Goal: Information Seeking & Learning: Learn about a topic

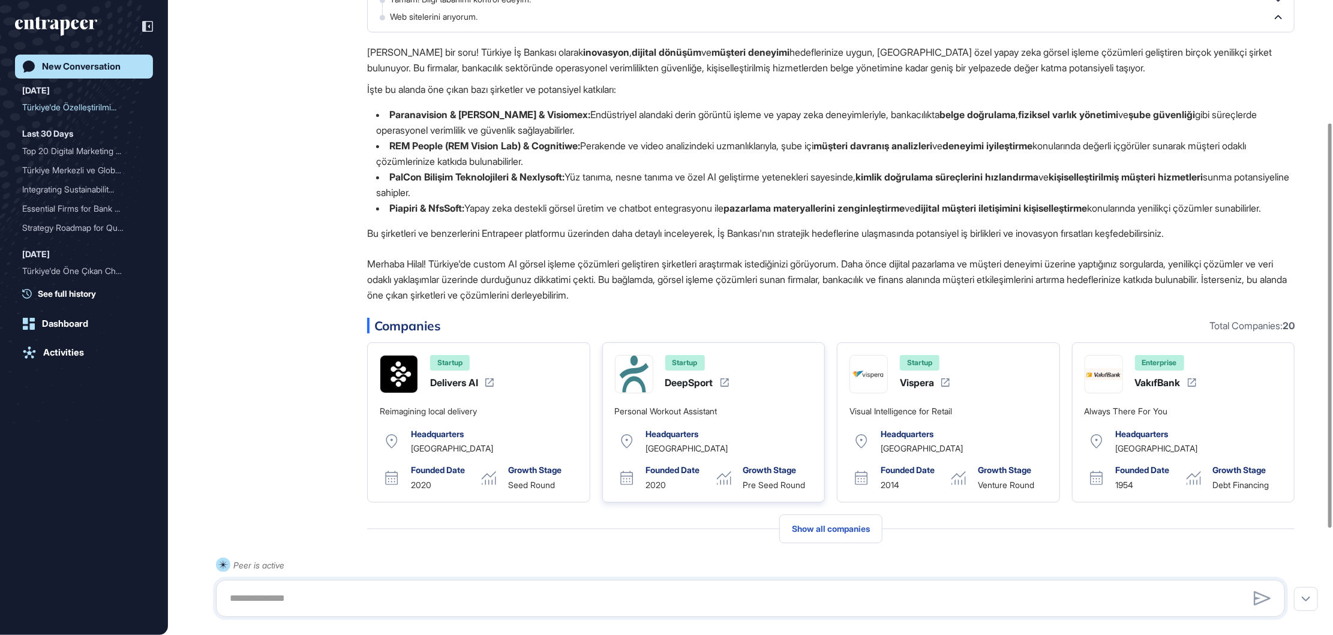
scroll to position [247, 0]
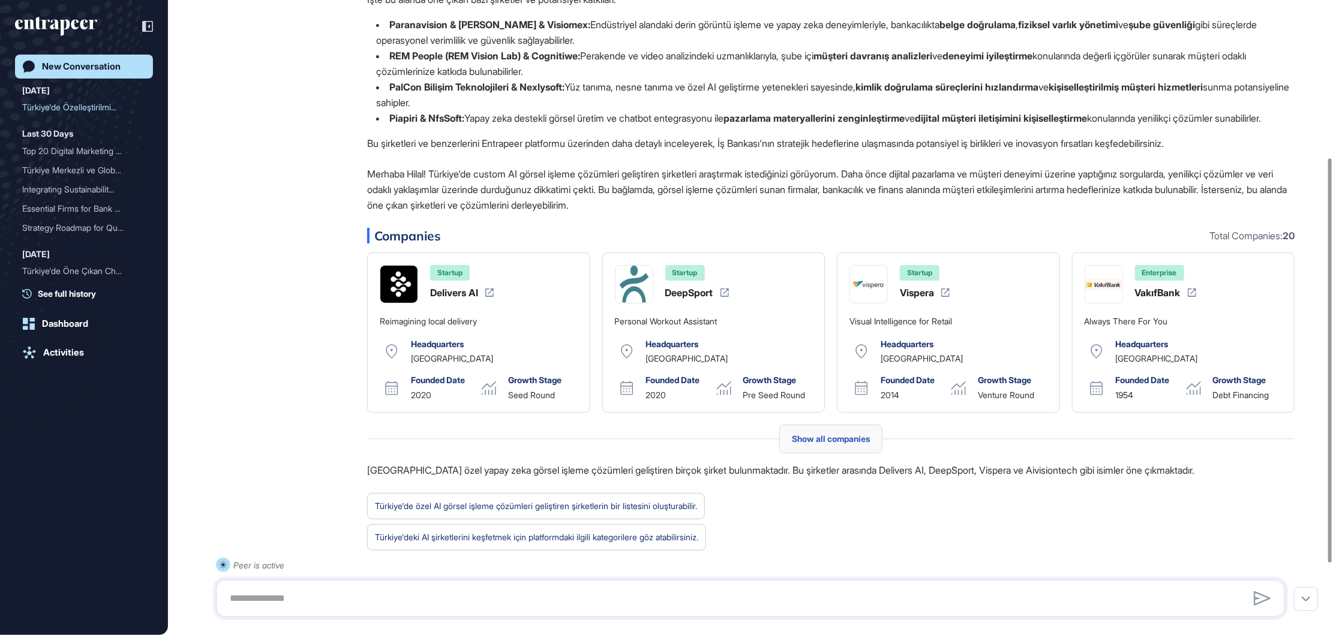
click at [803, 446] on div "Show all companies" at bounding box center [830, 439] width 103 height 29
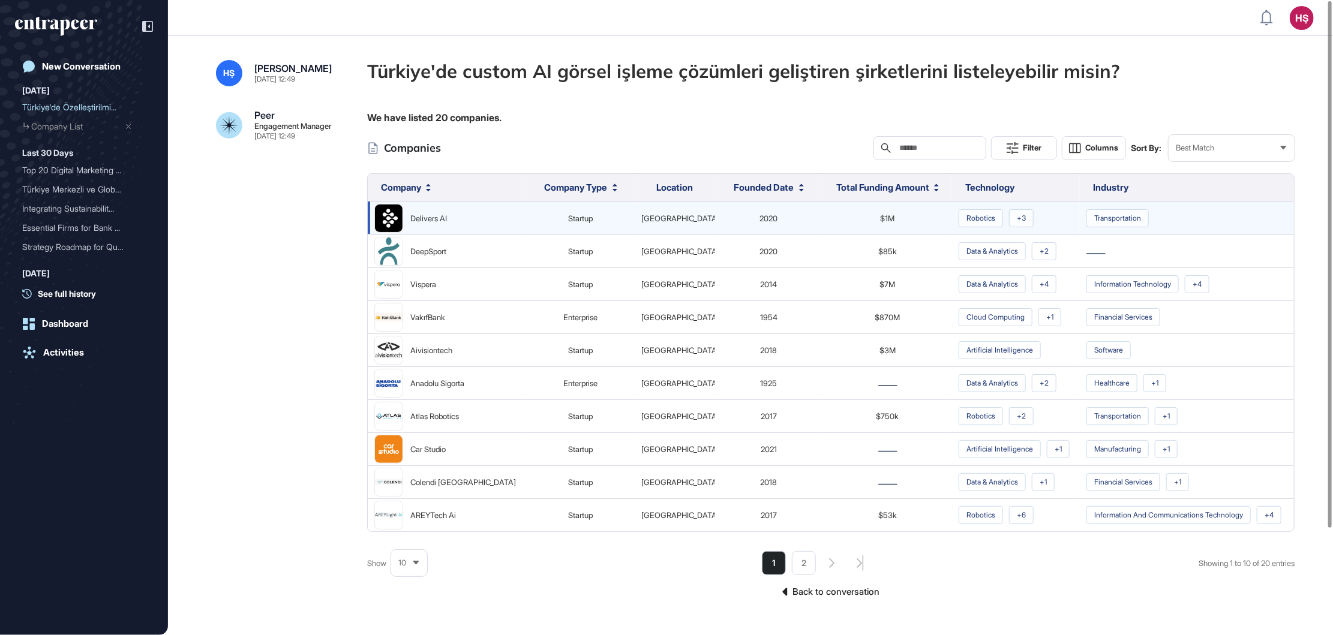
click at [433, 220] on div "Delivers AI" at bounding box center [428, 219] width 37 height 16
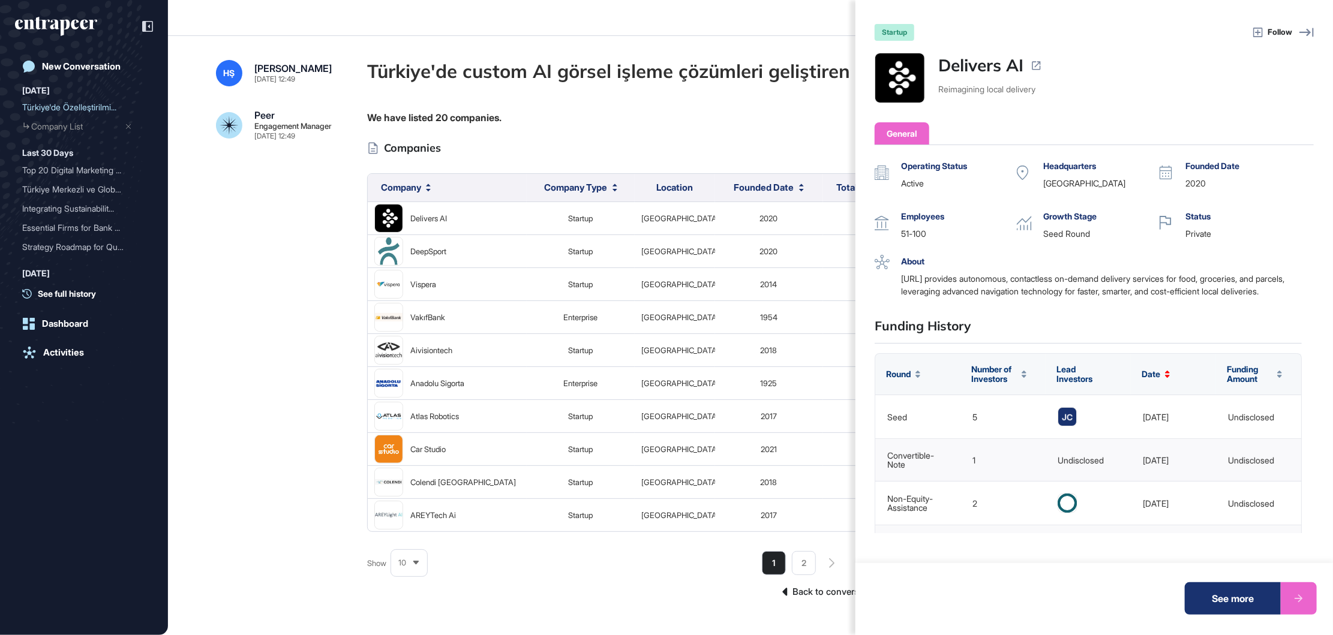
click at [315, 422] on div "startup Follow Delivers AI Reimagining local delivery General Operating Status …" at bounding box center [666, 317] width 1333 height 635
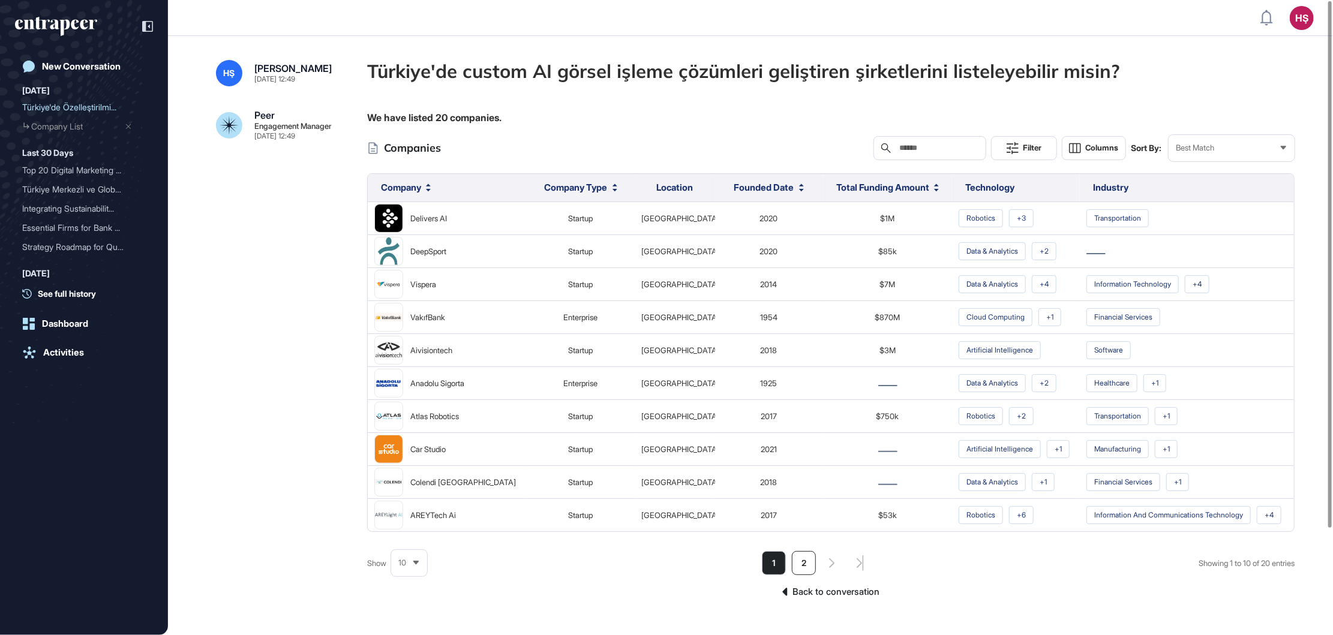
click at [803, 569] on li "2" at bounding box center [804, 563] width 24 height 24
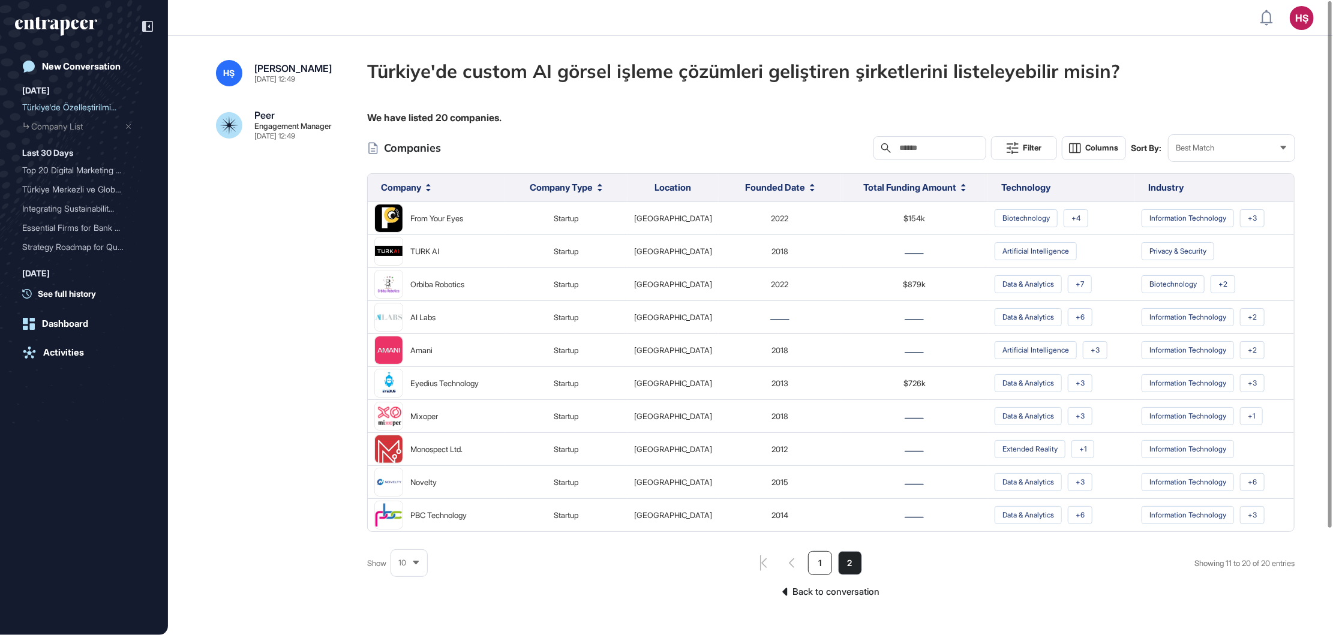
click at [808, 575] on li "1" at bounding box center [820, 563] width 24 height 24
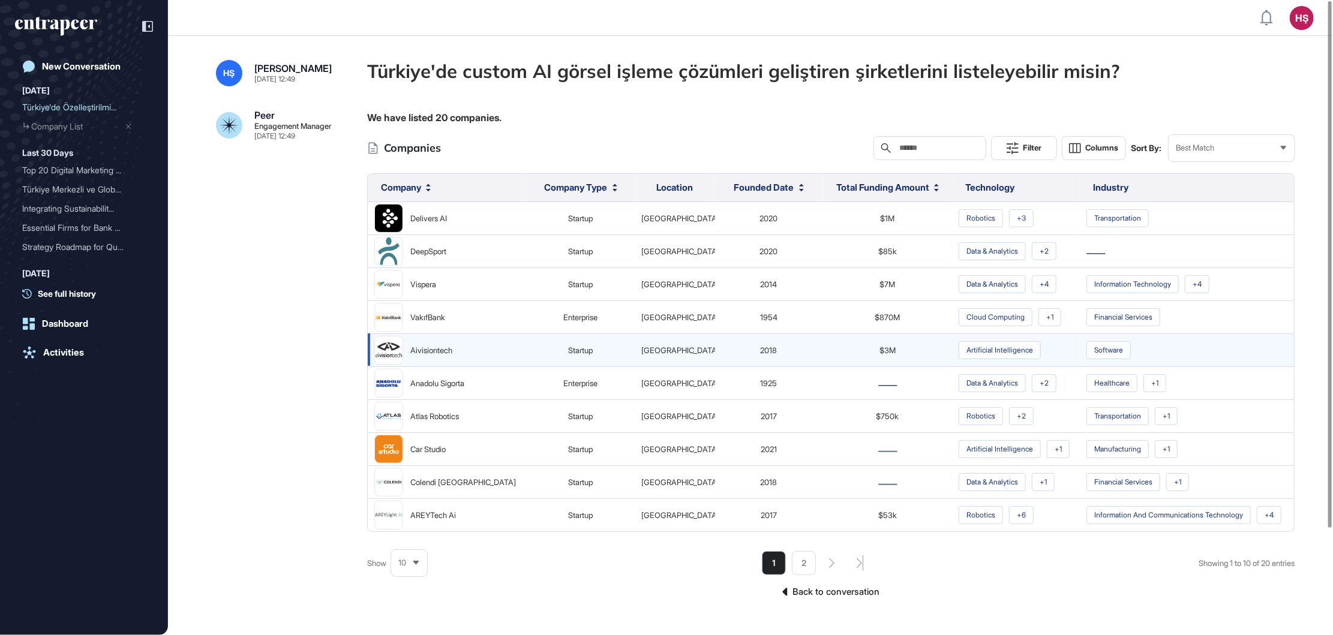
click at [470, 359] on div "Aivisiontech" at bounding box center [447, 350] width 146 height 29
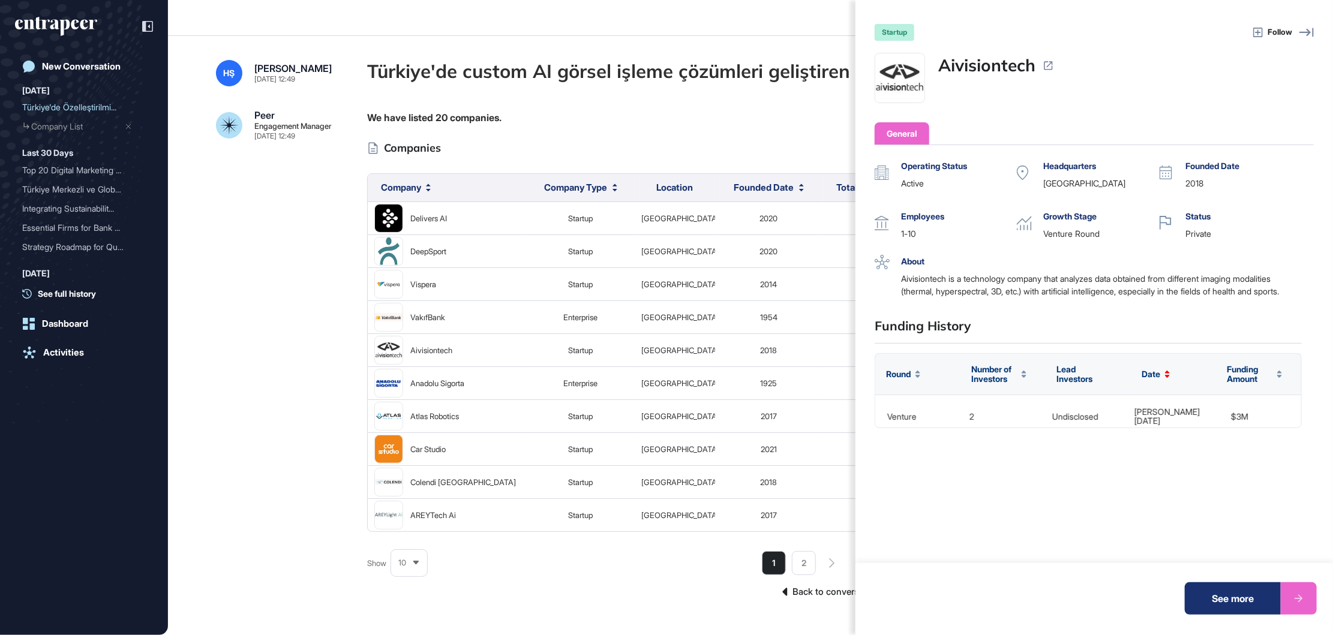
click at [266, 280] on div "startup Follow Aivisiontech General Operating Status active Headquarters [GEOGR…" at bounding box center [666, 317] width 1333 height 635
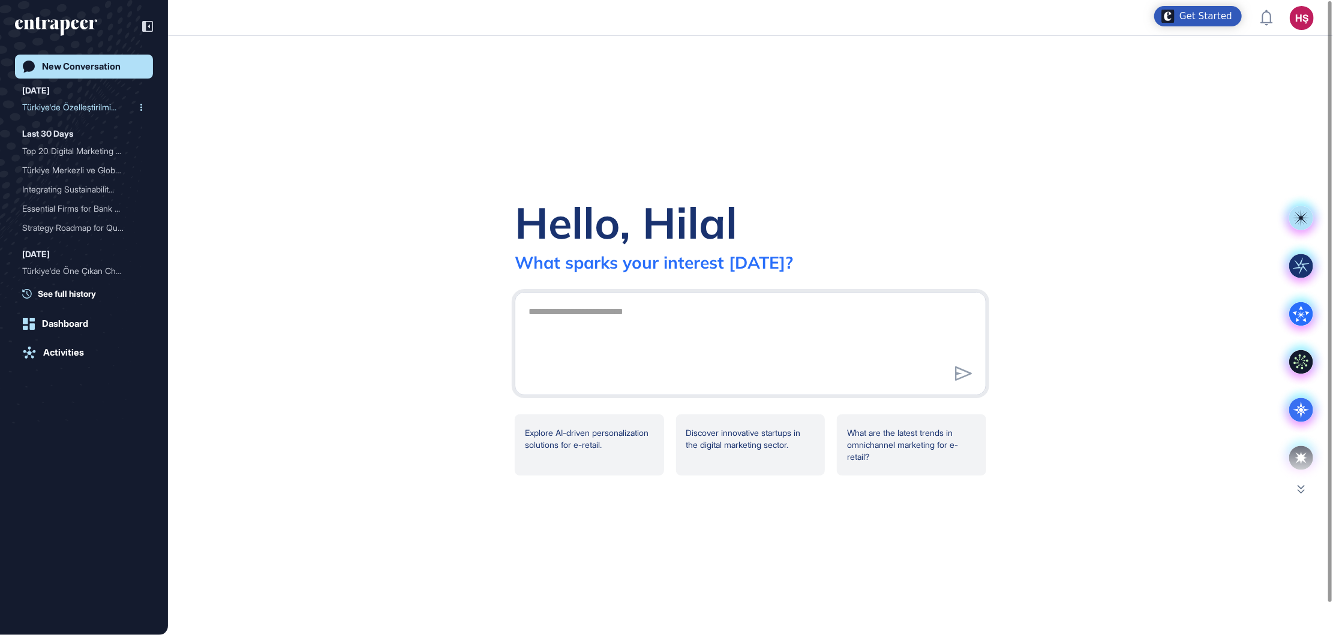
click at [88, 104] on div "Türkiye'de Özelleştirilmi..." at bounding box center [79, 107] width 114 height 19
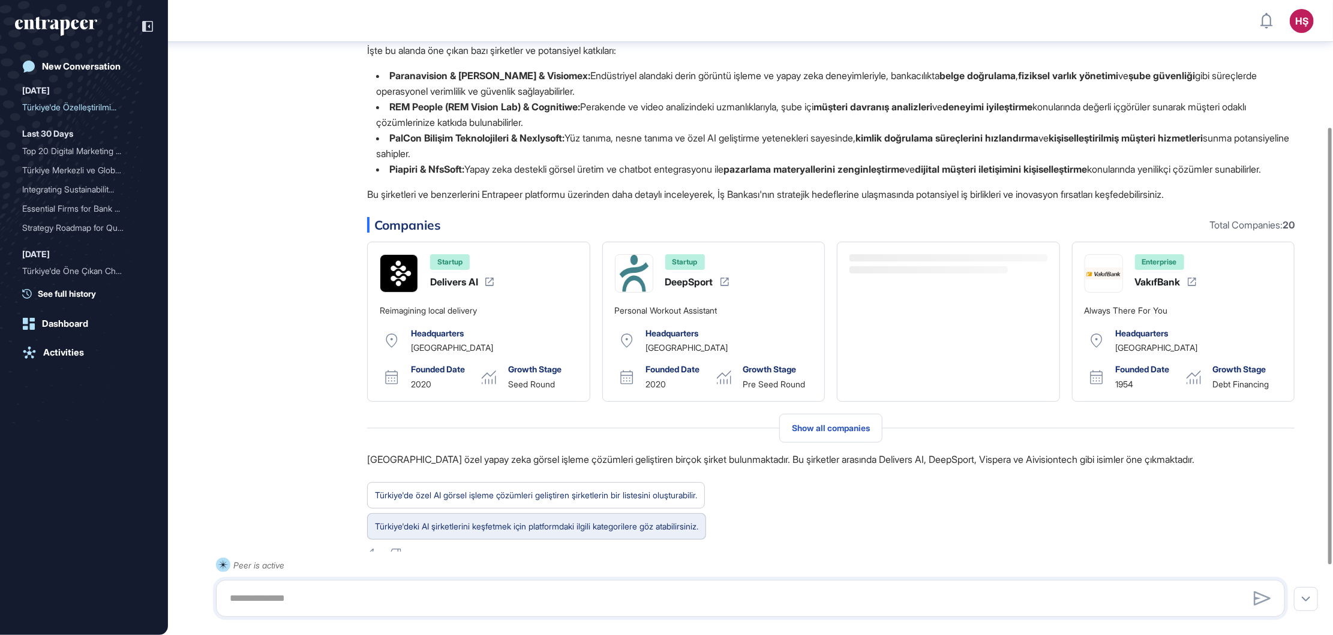
scroll to position [184, 0]
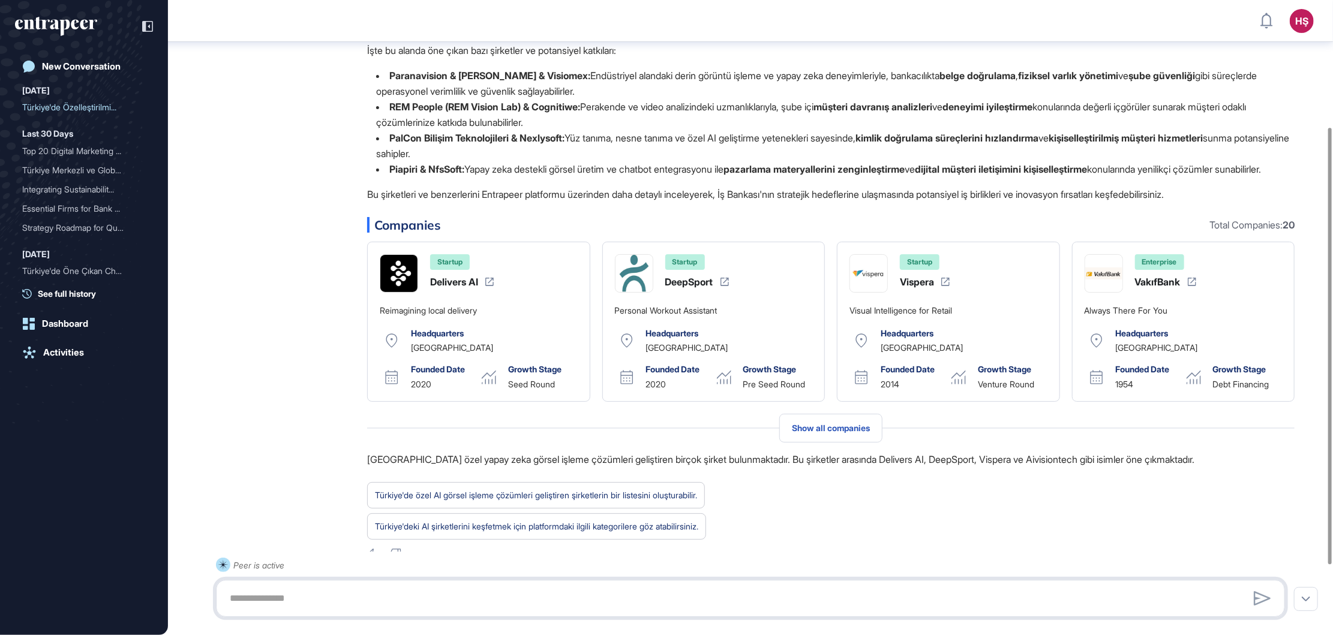
click at [483, 596] on textarea at bounding box center [751, 599] width 1056 height 24
click at [512, 605] on textarea "**********" at bounding box center [751, 599] width 1056 height 24
type textarea "**********"
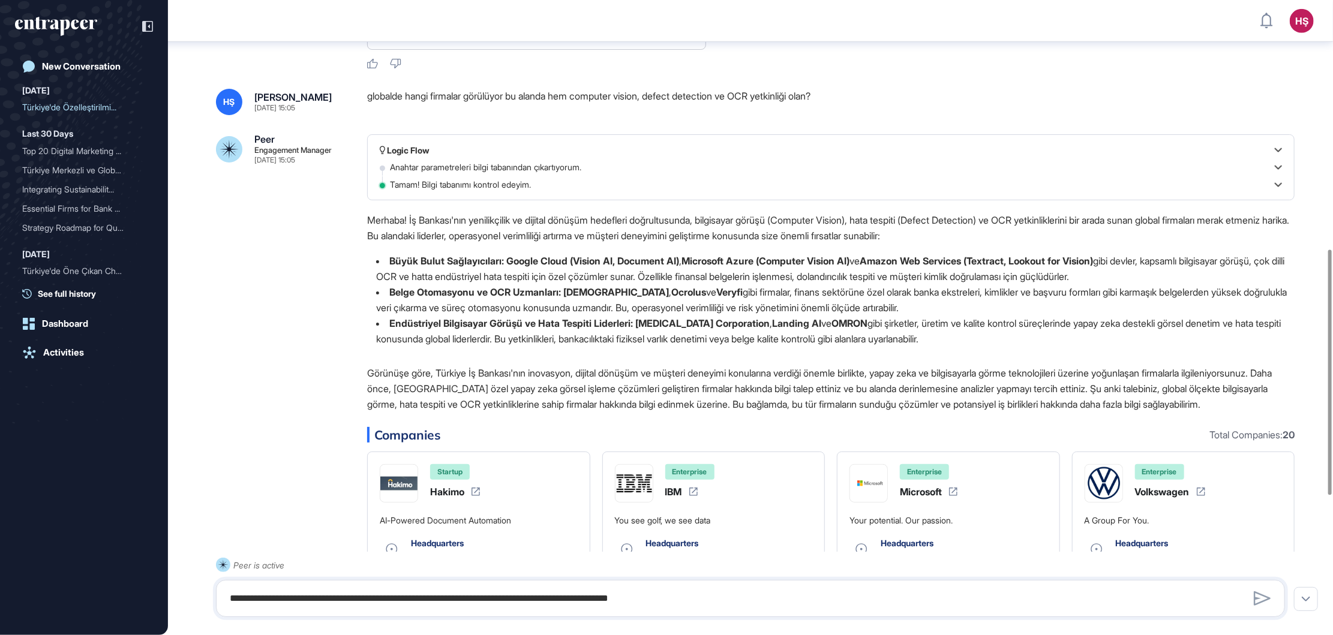
scroll to position [643, 0]
